Goal: Browse casually

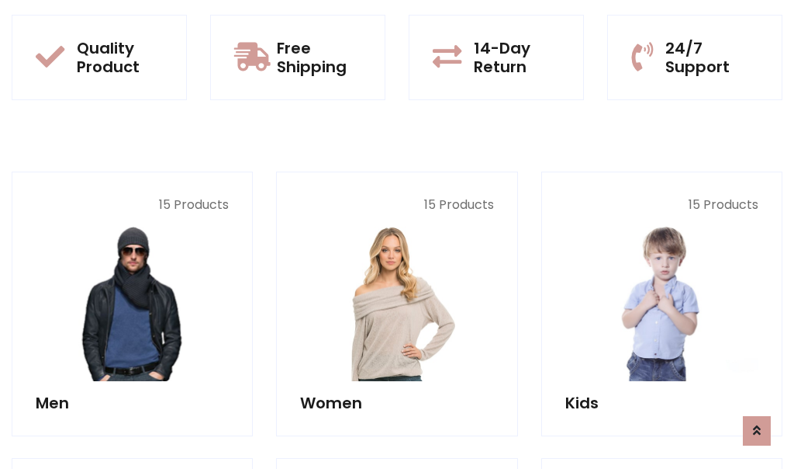
scroll to position [1385, 0]
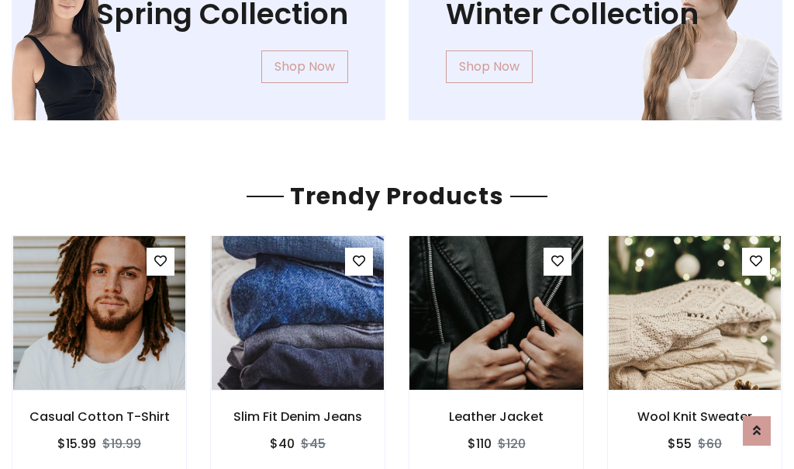
click at [496, 313] on img at bounding box center [496, 312] width 206 height 372
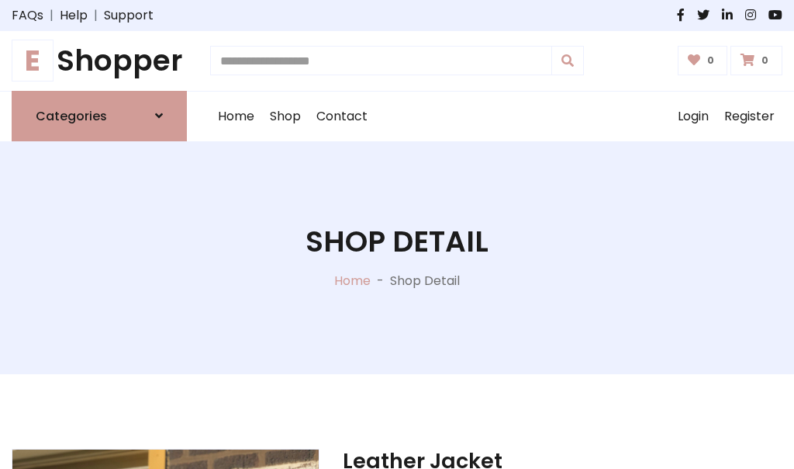
click at [99, 61] on h1 "E Shopper" at bounding box center [99, 60] width 175 height 35
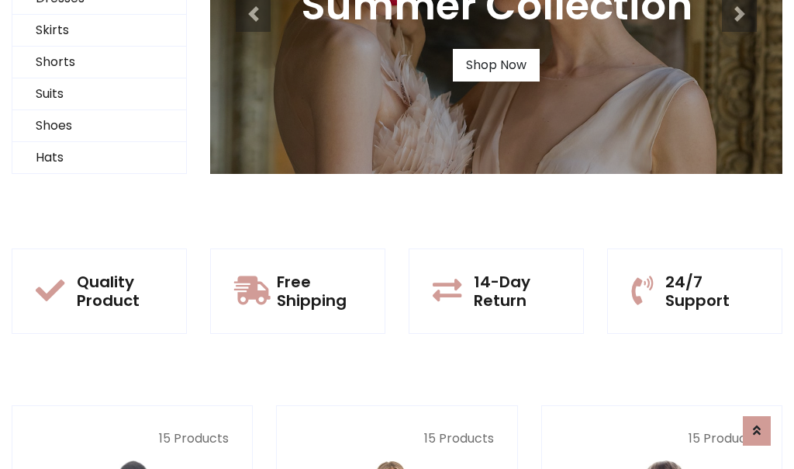
scroll to position [150, 0]
